Goal: Use online tool/utility: Utilize a website feature to perform a specific function

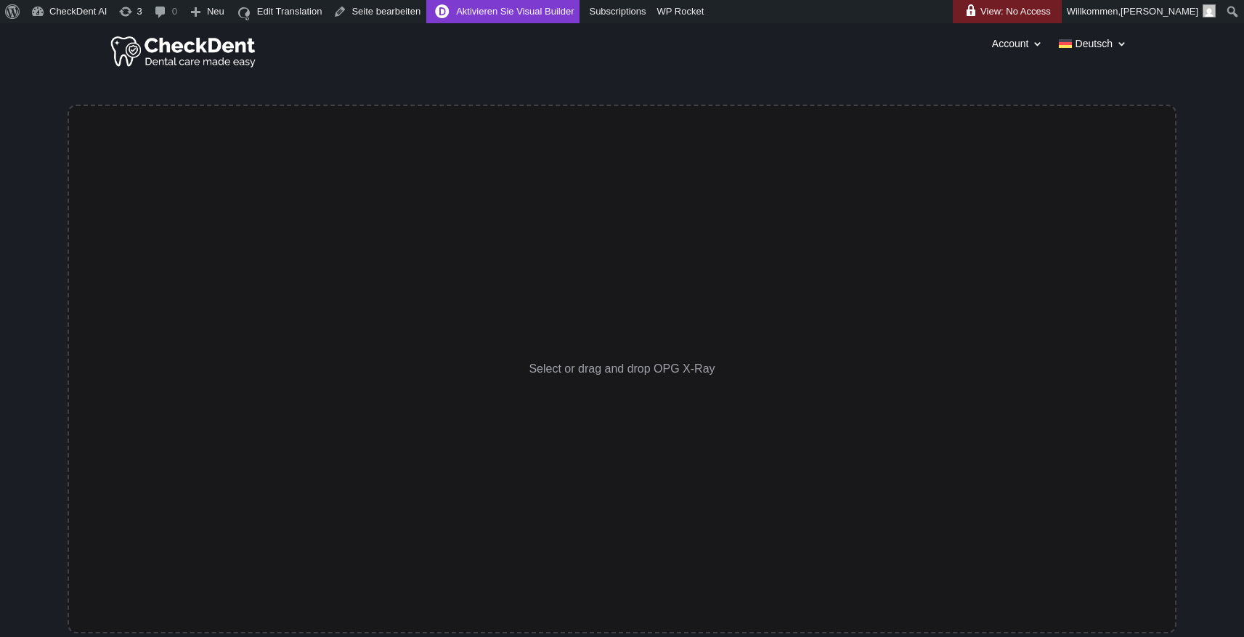
click at [548, 15] on link "Aktivieren Sie Visual Builder" at bounding box center [502, 11] width 153 height 23
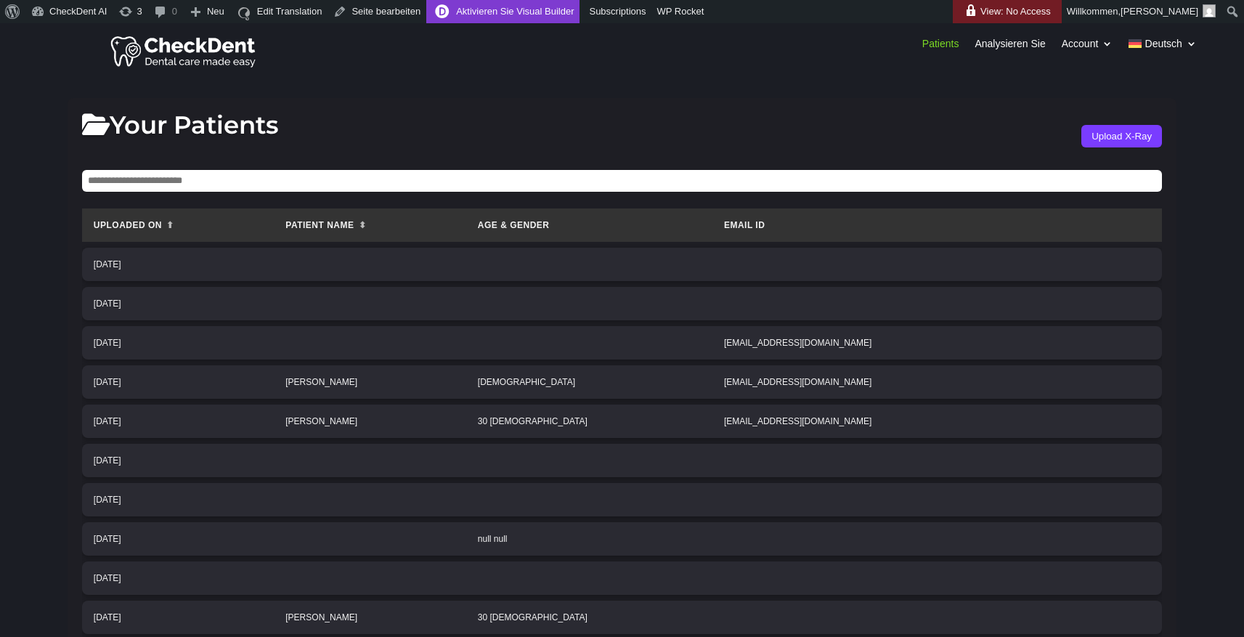
click at [523, 17] on link "Aktivieren Sie Visual Builder" at bounding box center [502, 11] width 153 height 23
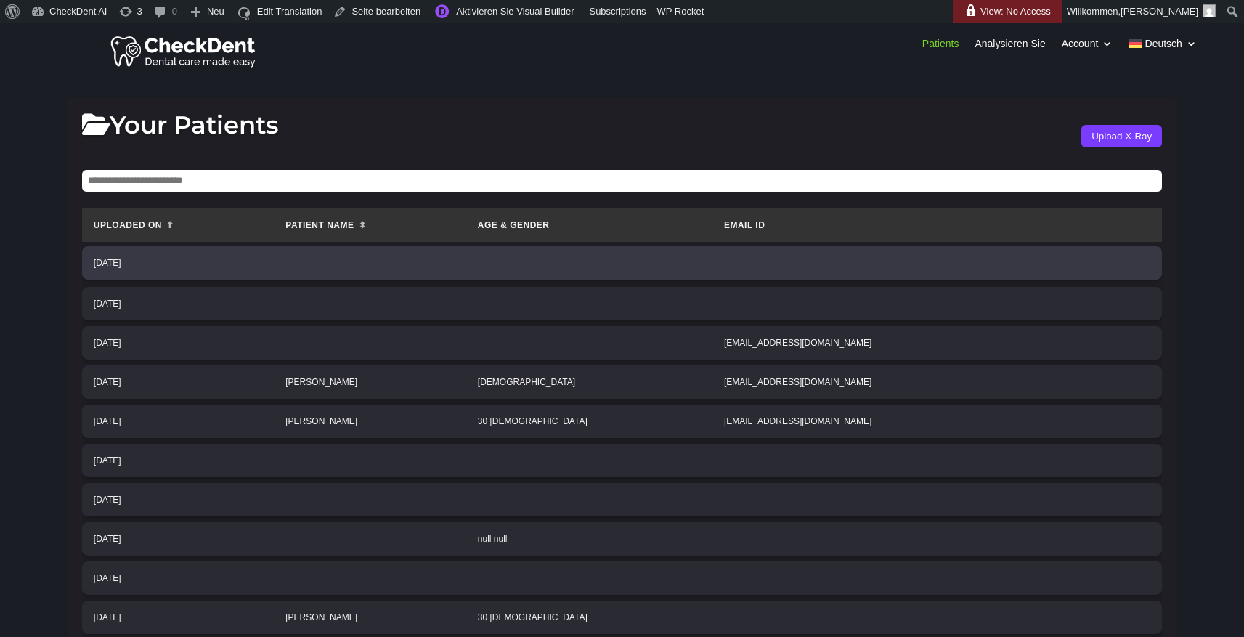
click at [466, 260] on td at bounding box center [370, 262] width 192 height 33
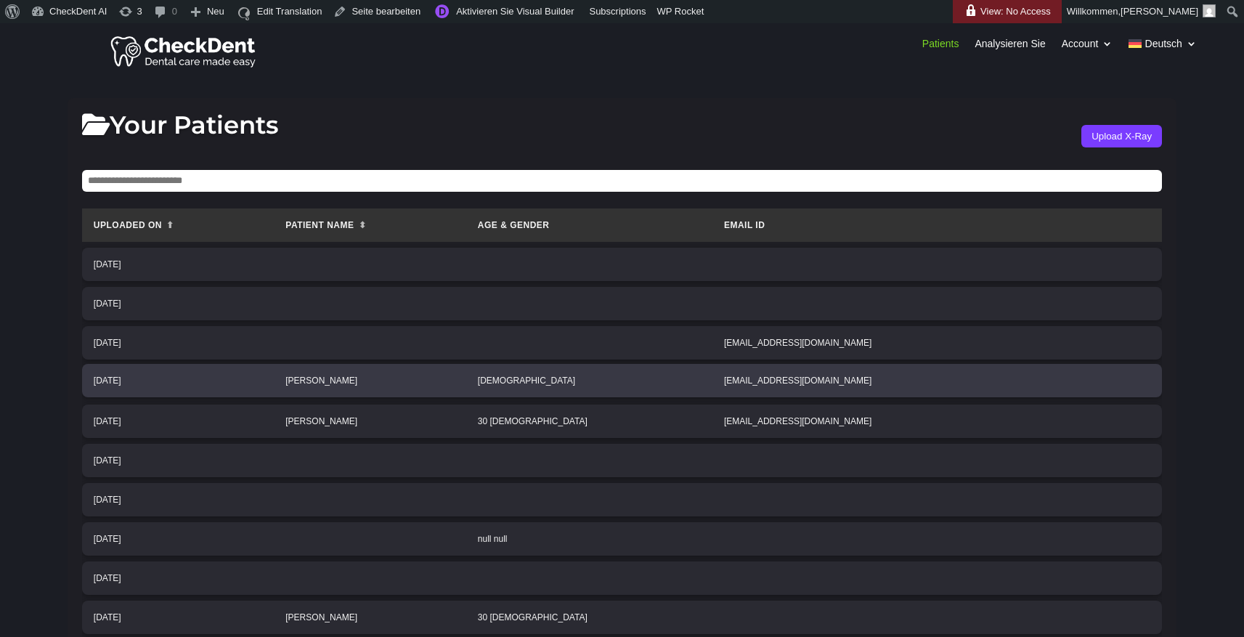
click at [638, 388] on td "Male" at bounding box center [589, 380] width 246 height 33
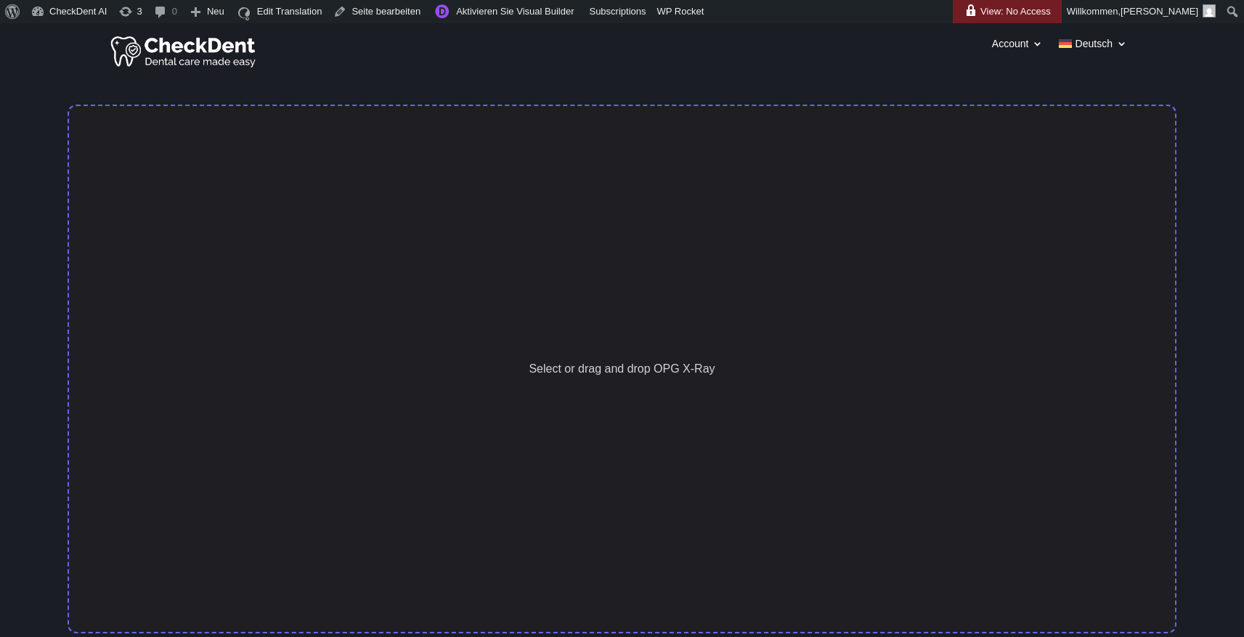
click at [554, 314] on div "Select or drag and drop OPG X-Ray" at bounding box center [622, 369] width 1109 height 529
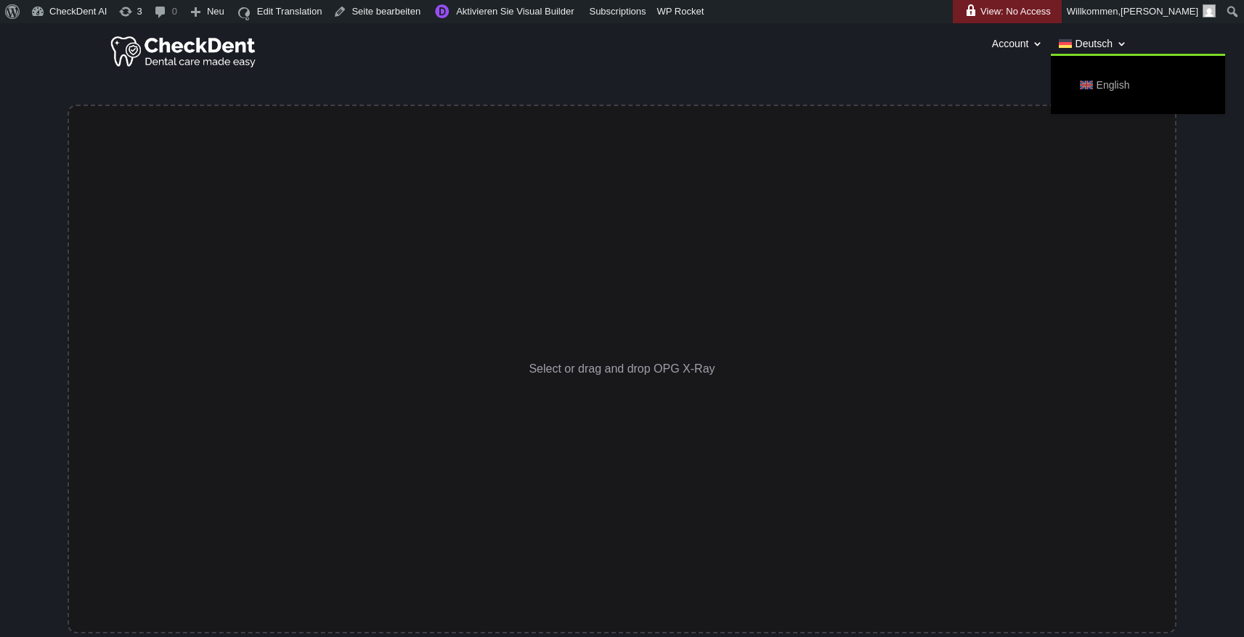
click at [1106, 83] on span "English" at bounding box center [1112, 85] width 33 height 20
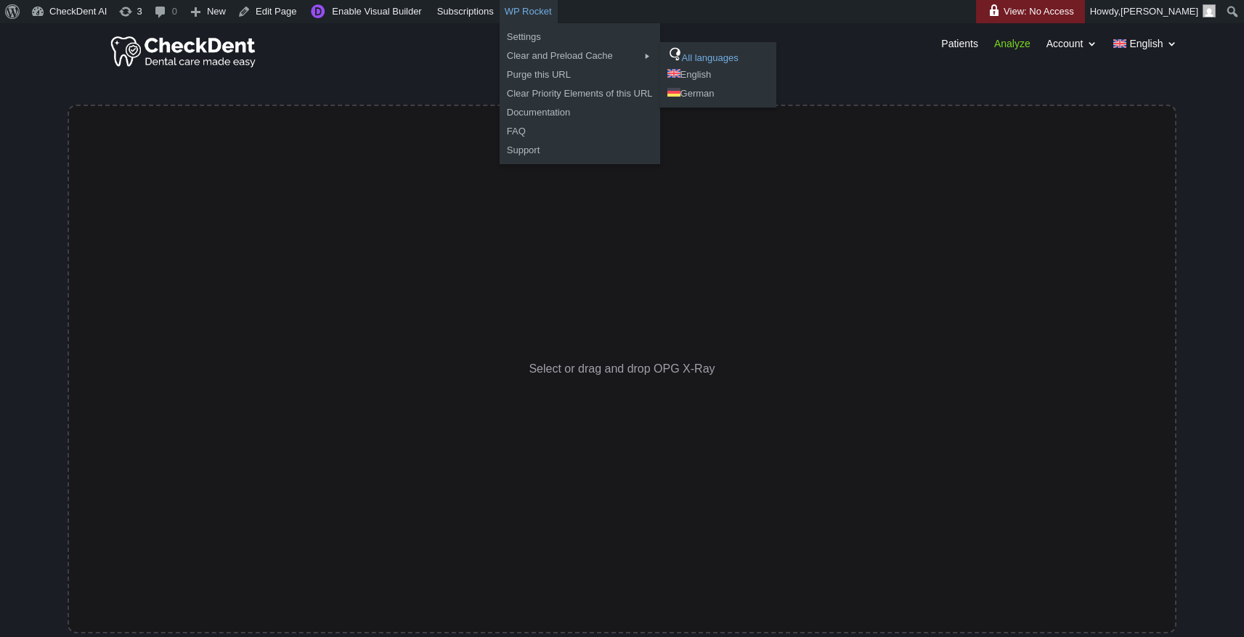
click at [705, 57] on link "All languages" at bounding box center [718, 55] width 116 height 19
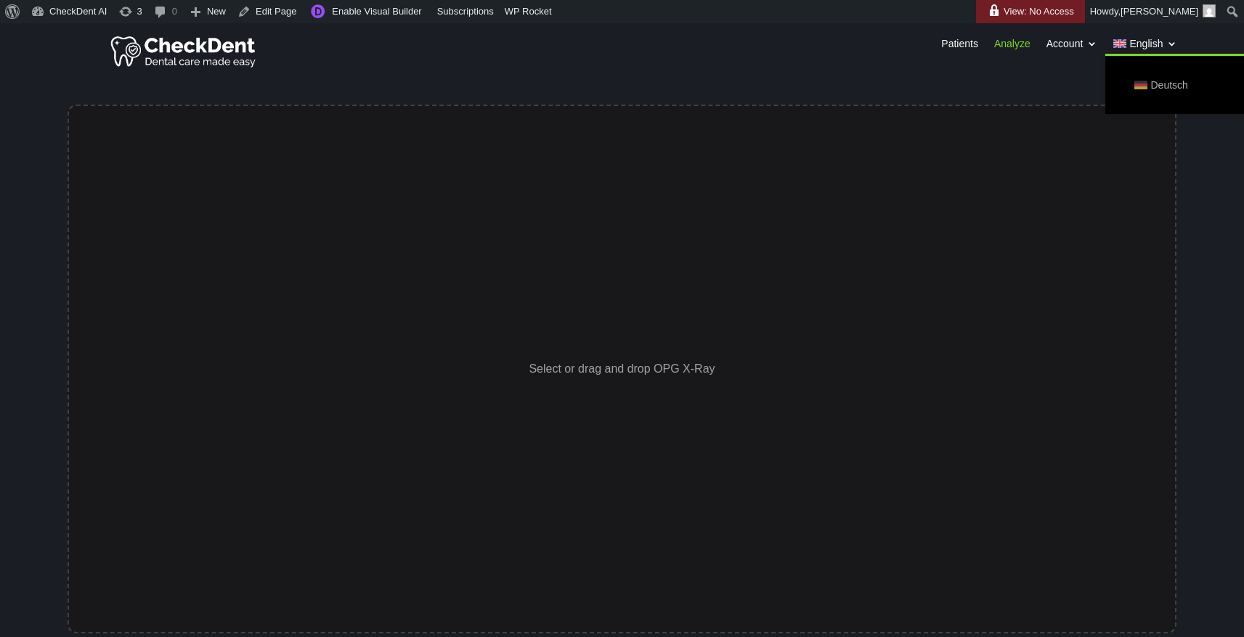
click at [1163, 84] on span "Deutsch" at bounding box center [1169, 85] width 37 height 20
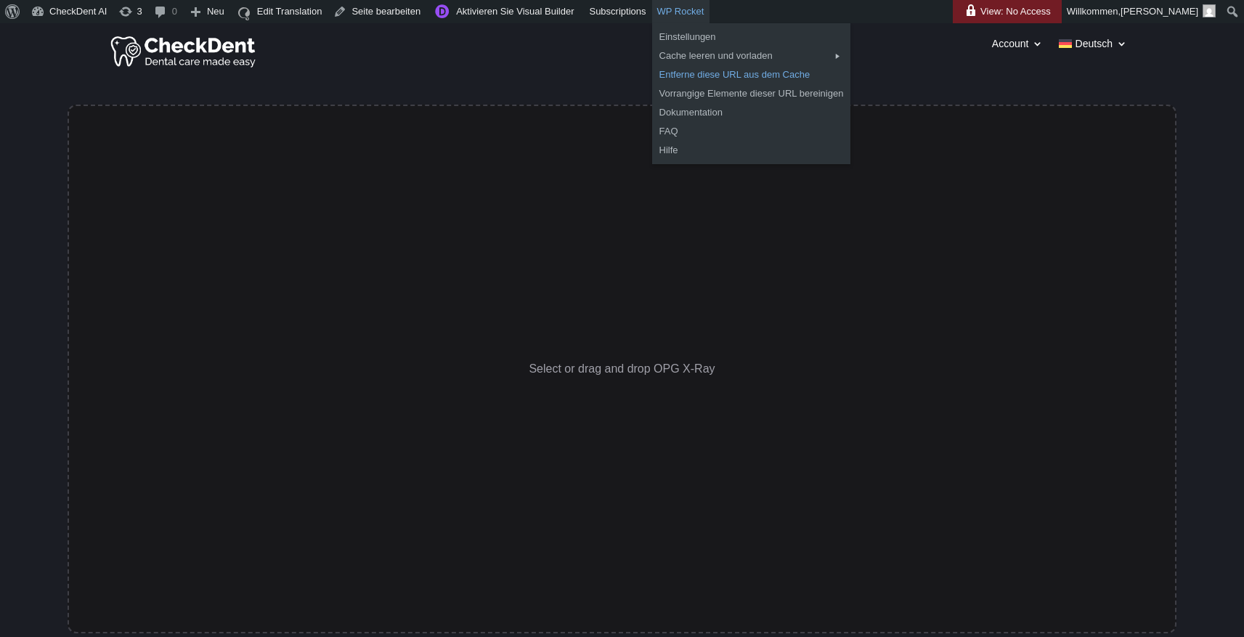
click at [722, 73] on link "Entferne diese URL aus dem Cache" at bounding box center [751, 74] width 199 height 19
click at [715, 89] on link "Vorrangige Elemente dieser URL bereinigen" at bounding box center [751, 93] width 199 height 19
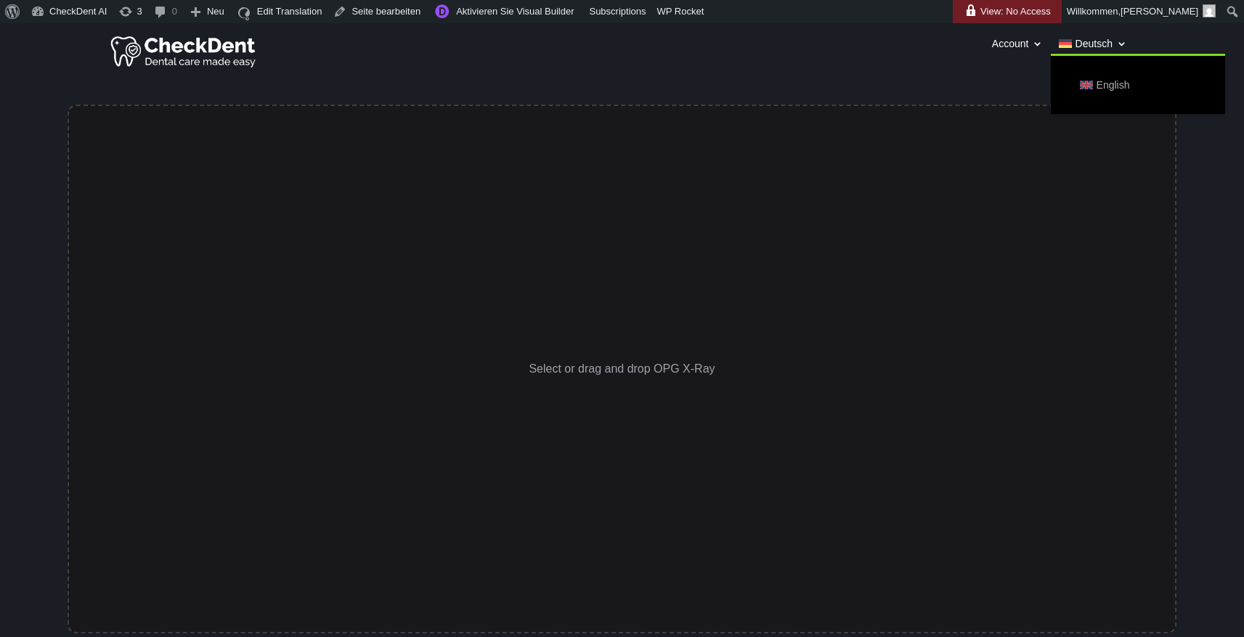
click at [1111, 80] on span "English" at bounding box center [1112, 85] width 33 height 20
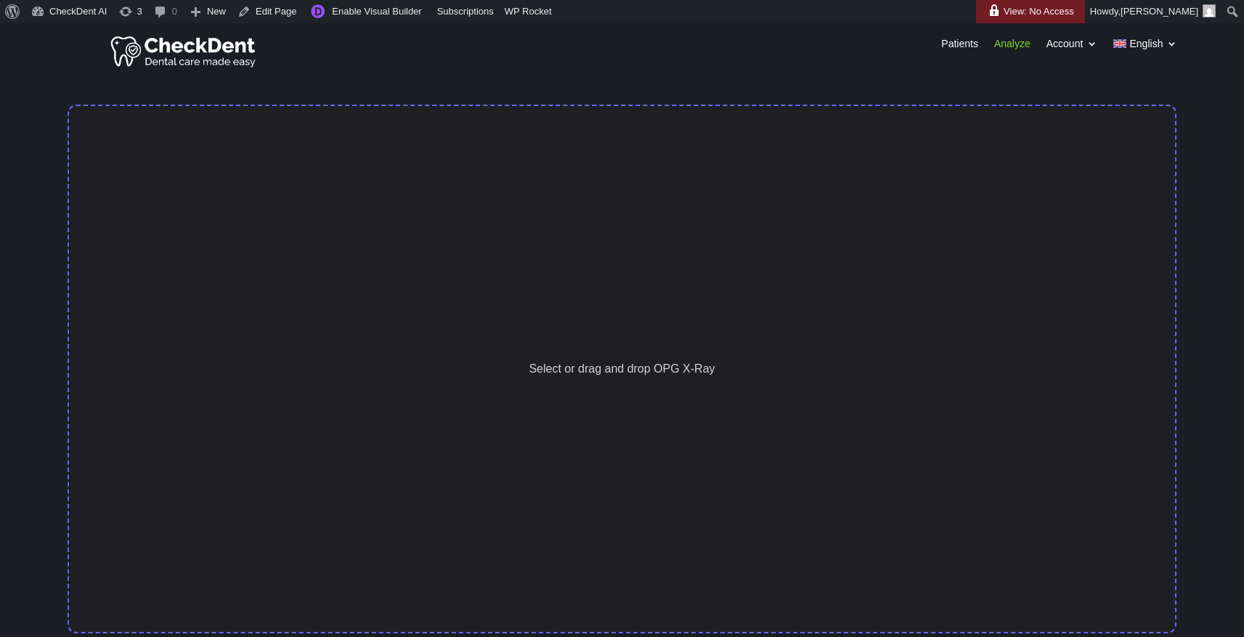
click at [658, 245] on div "Select or drag and drop OPG X-Ray" at bounding box center [622, 369] width 1109 height 529
